Goal: Information Seeking & Learning: Learn about a topic

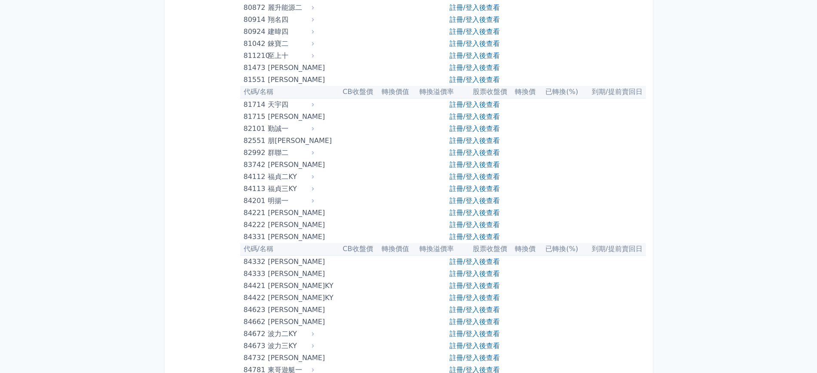
scroll to position [4719, 0]
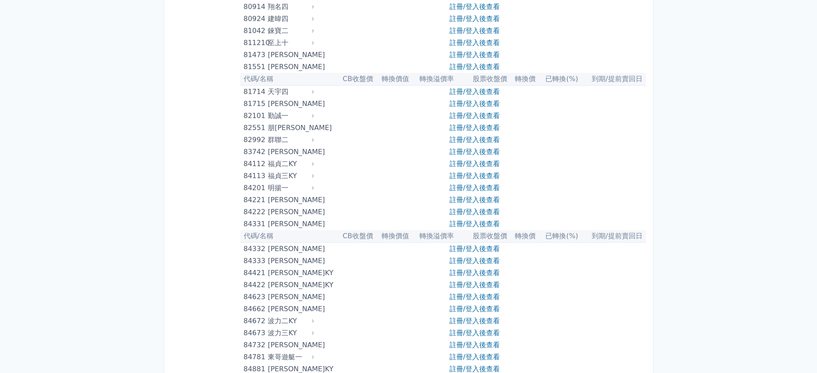
click at [314, 139] on icon at bounding box center [313, 139] width 2 height 3
click at [273, 140] on div "群聯二" at bounding box center [290, 140] width 44 height 12
drag, startPoint x: 273, startPoint y: 140, endPoint x: 251, endPoint y: 128, distance: 24.6
click at [273, 140] on div "群聯二" at bounding box center [290, 140] width 44 height 12
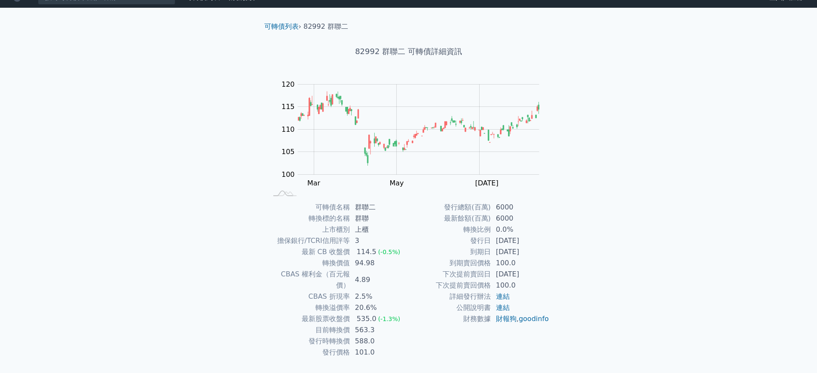
scroll to position [24, 0]
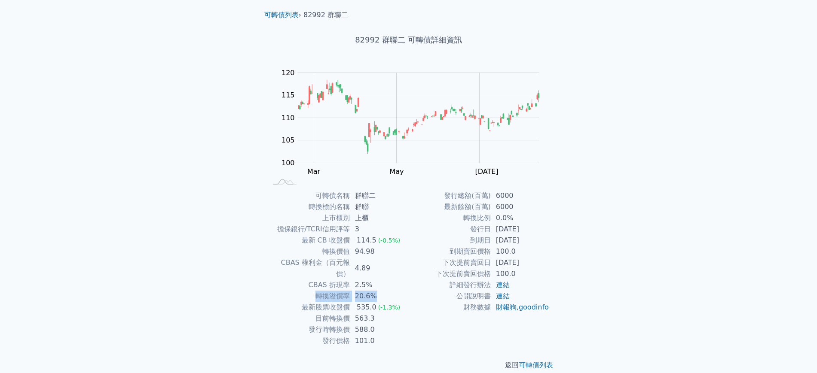
drag, startPoint x: 377, startPoint y: 285, endPoint x: 316, endPoint y: 289, distance: 61.6
click at [316, 291] on tr "轉換溢價率 20.6%" at bounding box center [338, 296] width 141 height 11
drag, startPoint x: 303, startPoint y: 295, endPoint x: 389, endPoint y: 305, distance: 86.1
click at [396, 302] on tr "最新股票收盤價 535.0 (-1.3%)" at bounding box center [338, 307] width 141 height 11
click at [583, 281] on div "可轉債列表 財務數據 可轉債列表 財務數據 登入／註冊 登入／註冊 可轉債列表 › 82992 群聯二 82992 群聯二 可轉債詳細資訊 Zoom Out …" at bounding box center [408, 180] width 817 height 409
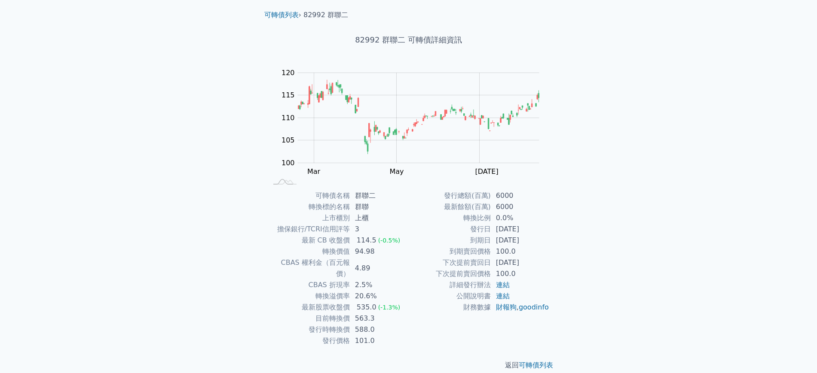
drag, startPoint x: 484, startPoint y: 245, endPoint x: 529, endPoint y: 243, distance: 45.6
click at [529, 243] on tr "到期日 2029-01-23" at bounding box center [479, 240] width 141 height 11
click at [492, 264] on td "2027-01-23" at bounding box center [520, 262] width 59 height 11
drag, startPoint x: 492, startPoint y: 264, endPoint x: 543, endPoint y: 260, distance: 51.7
click at [530, 260] on td "2027-01-23" at bounding box center [520, 262] width 59 height 11
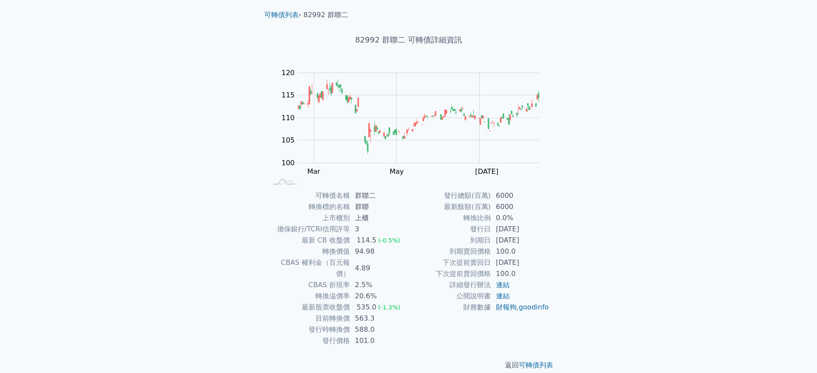
click at [547, 259] on td "2027-01-23" at bounding box center [520, 262] width 59 height 11
click at [538, 260] on td "2027-01-23" at bounding box center [520, 262] width 59 height 11
drag, startPoint x: 536, startPoint y: 239, endPoint x: 542, endPoint y: 261, distance: 22.7
click at [500, 239] on td "2029-01-23" at bounding box center [520, 240] width 59 height 11
click at [557, 265] on div "可轉債名稱 群聯二 轉換標的名稱 群聯 上市櫃別 上櫃 擔保銀行/TCRI信用評等 3 最新 CB 收盤價 114.5 (-0.5%) 轉換價值 94.98 …" at bounding box center [408, 268] width 303 height 156
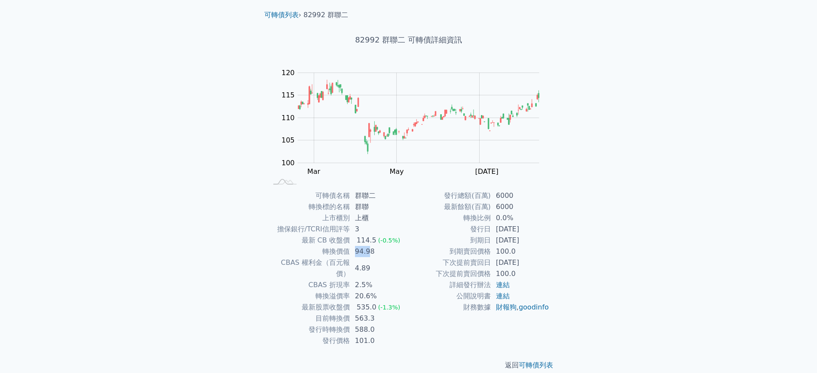
drag, startPoint x: 370, startPoint y: 252, endPoint x: 354, endPoint y: 253, distance: 15.5
click at [354, 253] on td "94.98" at bounding box center [379, 251] width 59 height 11
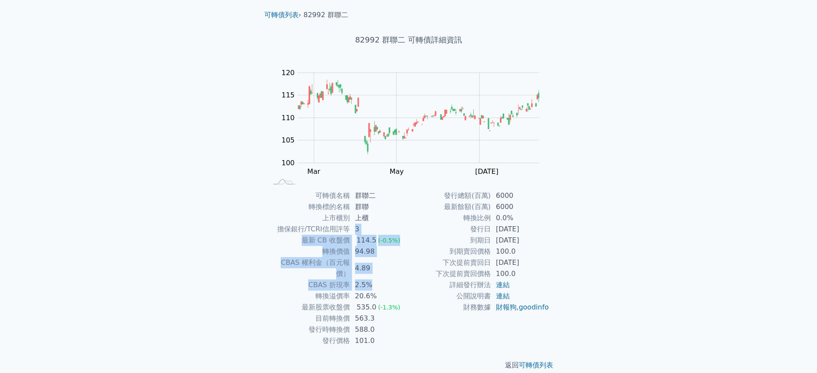
drag, startPoint x: 357, startPoint y: 226, endPoint x: 374, endPoint y: 238, distance: 21.0
click at [378, 248] on tbody "可轉債名稱 群聯二 轉換標的名稱 群聯 上市櫃別 上櫃 擔保銀行/TCRI信用評等 3 最新 CB 收盤價 114.5 (-0.5%) 轉換價值 94.98 …" at bounding box center [338, 268] width 141 height 156
click at [374, 226] on td "3" at bounding box center [379, 229] width 59 height 11
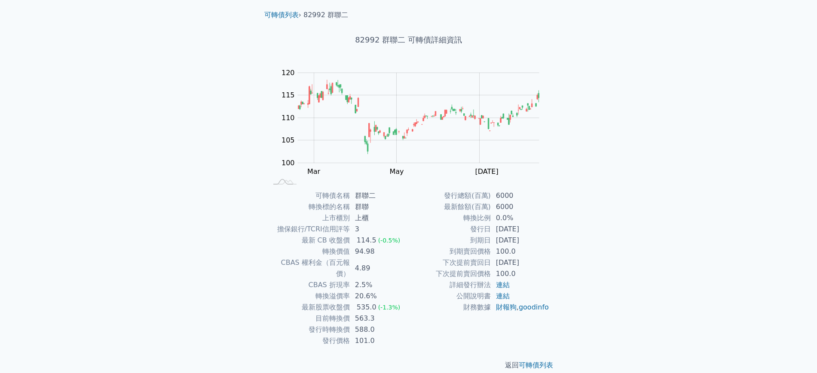
click at [383, 217] on td "上櫃" at bounding box center [379, 218] width 59 height 11
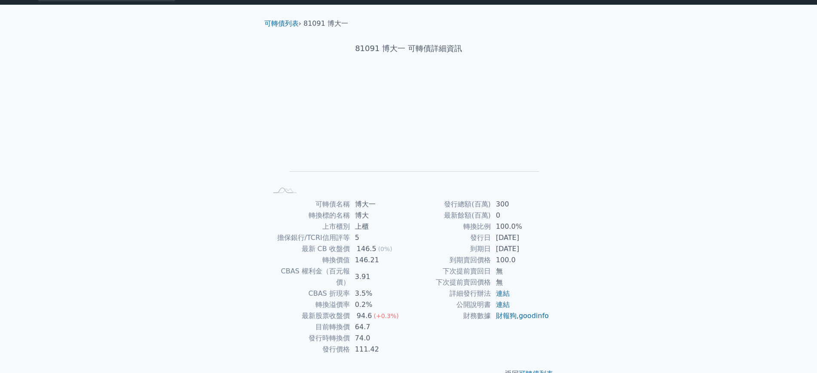
scroll to position [24, 0]
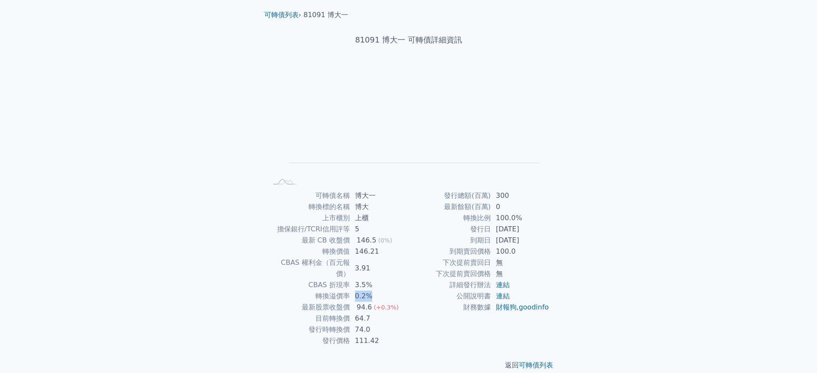
drag, startPoint x: 352, startPoint y: 282, endPoint x: 387, endPoint y: 285, distance: 35.4
click at [371, 291] on td "0.2%" at bounding box center [379, 296] width 59 height 11
click at [387, 291] on td "0.2%" at bounding box center [379, 296] width 59 height 11
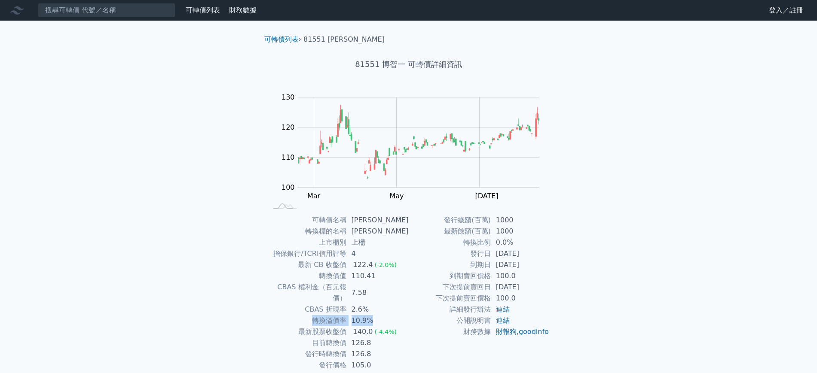
drag, startPoint x: 314, startPoint y: 311, endPoint x: 384, endPoint y: 308, distance: 69.7
click at [379, 315] on tr "轉換溢價率 10.9%" at bounding box center [338, 320] width 141 height 11
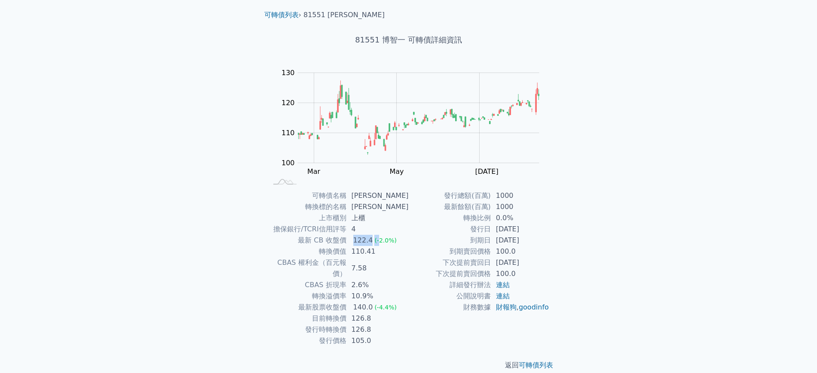
drag, startPoint x: 355, startPoint y: 238, endPoint x: 358, endPoint y: 248, distance: 10.9
click at [380, 235] on td "122.4 (-2.0%)" at bounding box center [377, 240] width 62 height 11
drag, startPoint x: 364, startPoint y: 250, endPoint x: 379, endPoint y: 251, distance: 14.6
click at [379, 251] on td "110.41" at bounding box center [377, 251] width 62 height 11
click at [718, 210] on div "可轉債列表 財務數據 可轉債列表 財務數據 登入／註冊 登入／註冊 可轉債列表 › 81551 博智一 81551 博智一 可轉債詳細資訊 Zoom Out …" at bounding box center [408, 180] width 817 height 409
